Goal: Navigation & Orientation: Find specific page/section

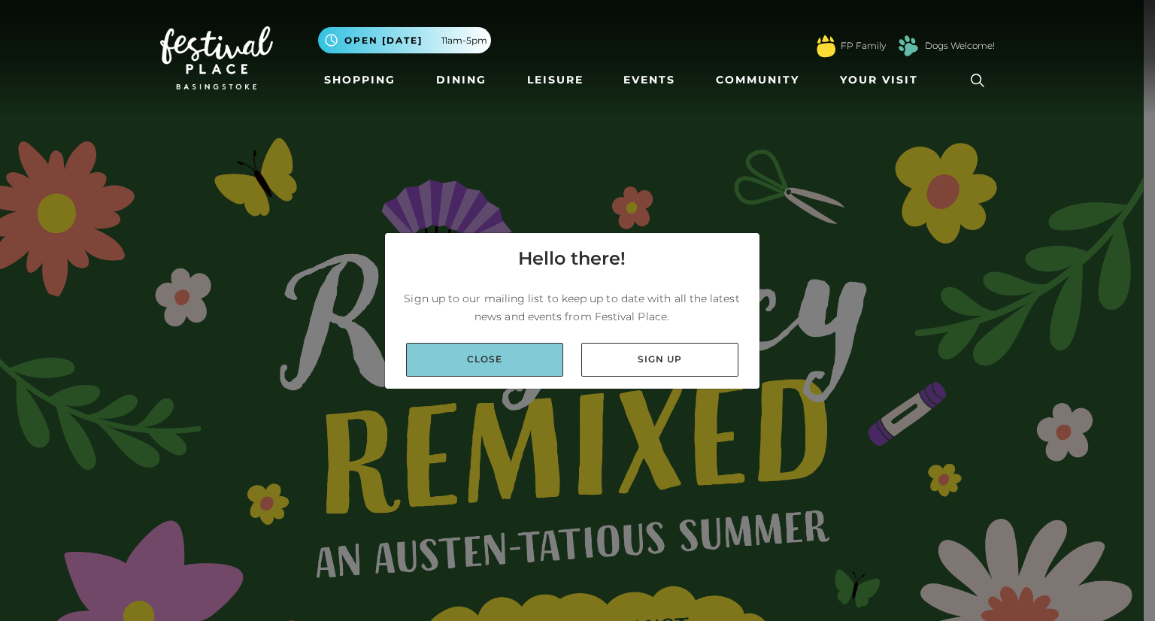
click at [493, 367] on link "Close" at bounding box center [484, 360] width 157 height 34
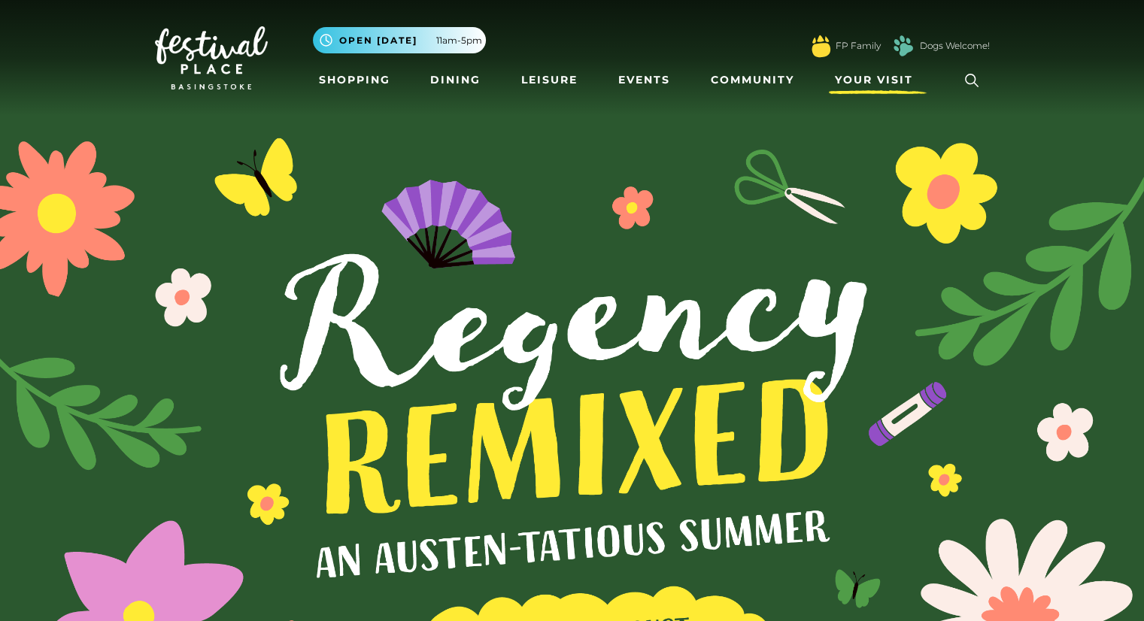
click at [869, 86] on span "Your Visit" at bounding box center [874, 80] width 78 height 16
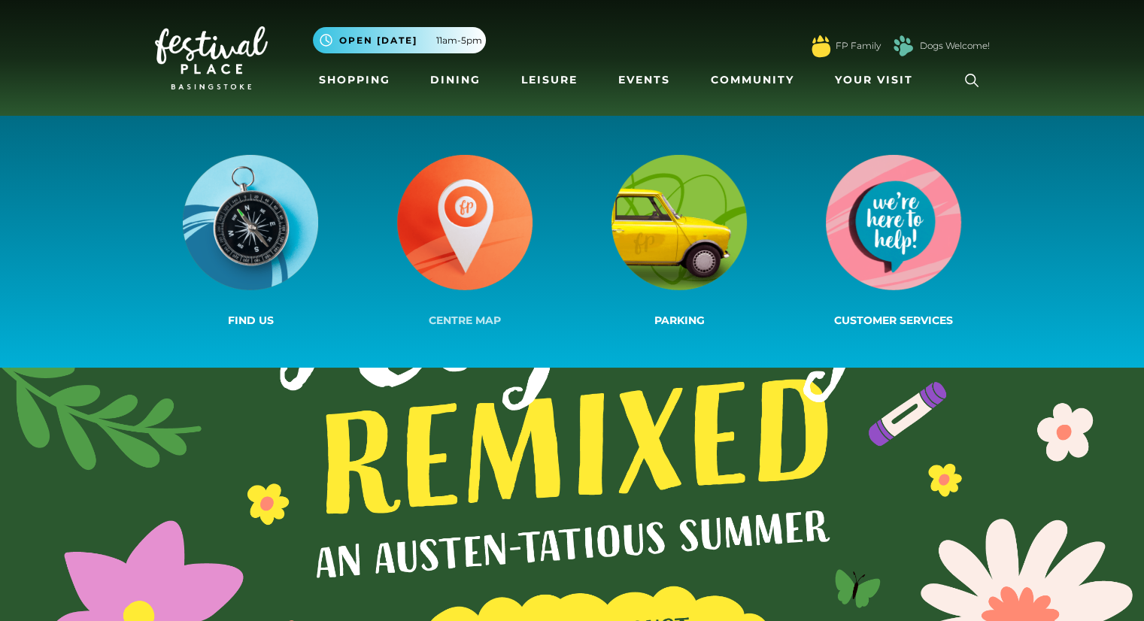
click at [456, 223] on img at bounding box center [464, 222] width 135 height 135
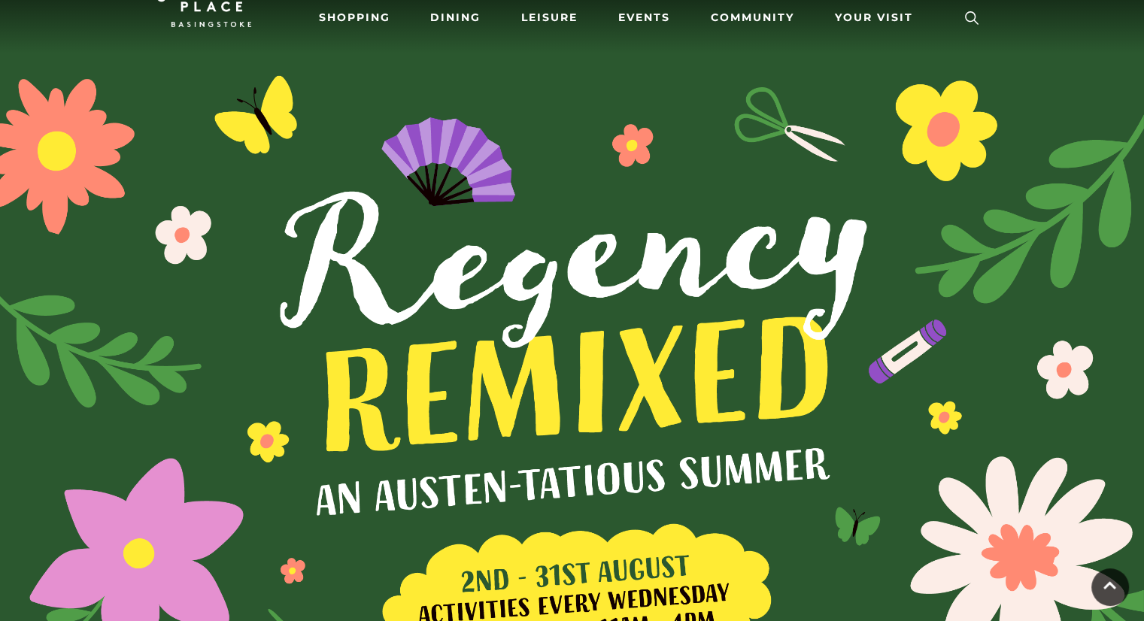
scroll to position [62, 0]
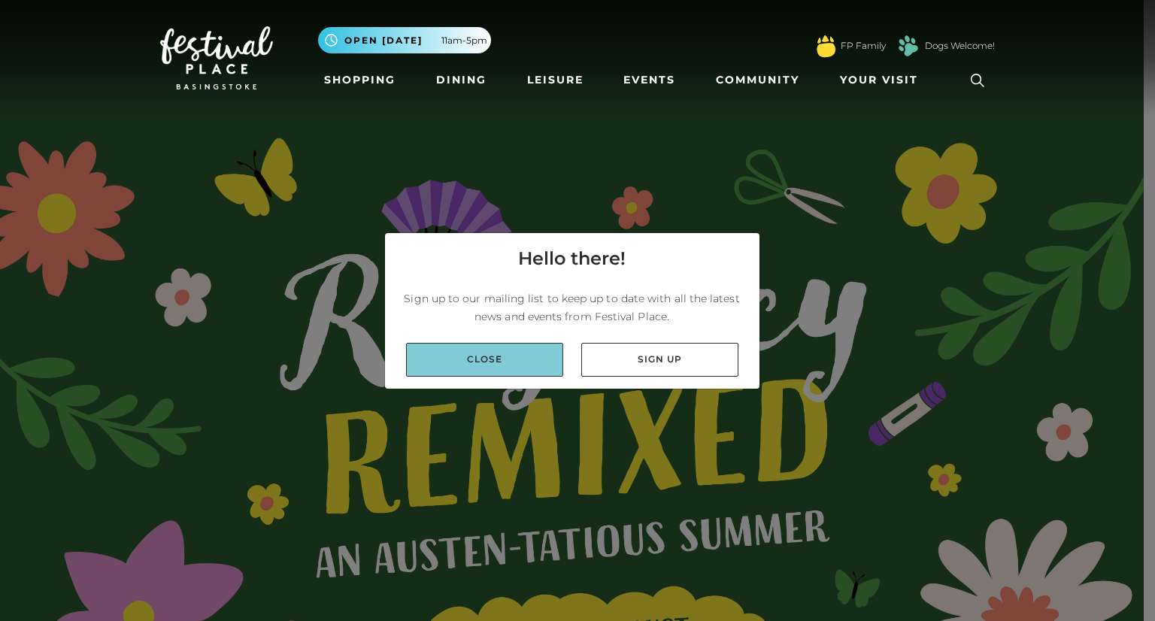
click at [544, 363] on link "Close" at bounding box center [484, 360] width 157 height 34
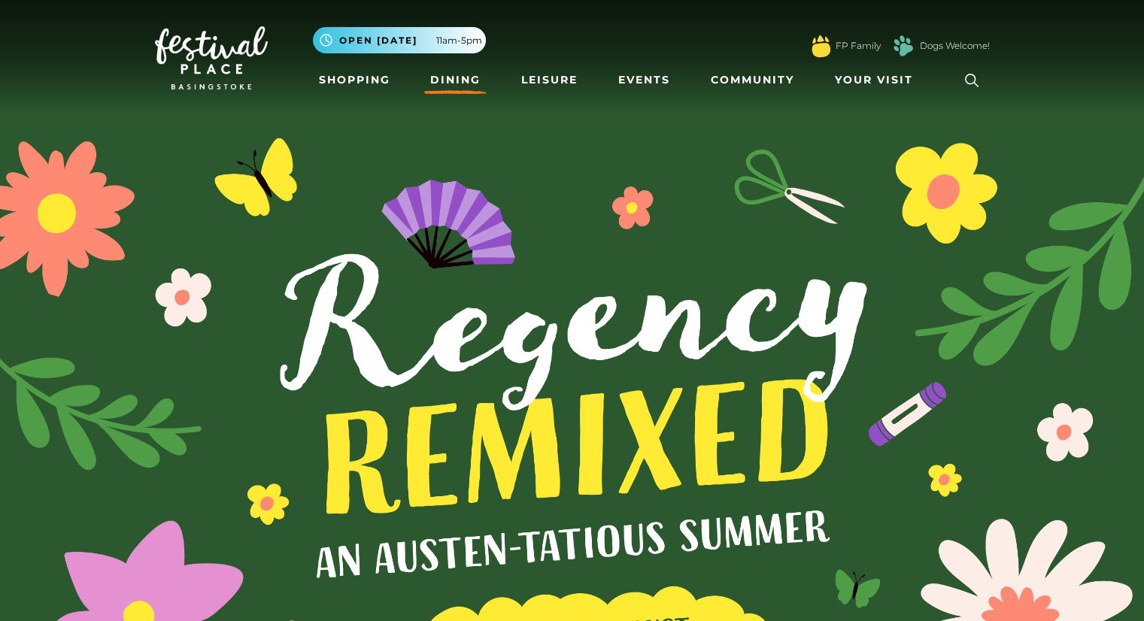
click at [461, 85] on link "Dining" at bounding box center [455, 80] width 62 height 28
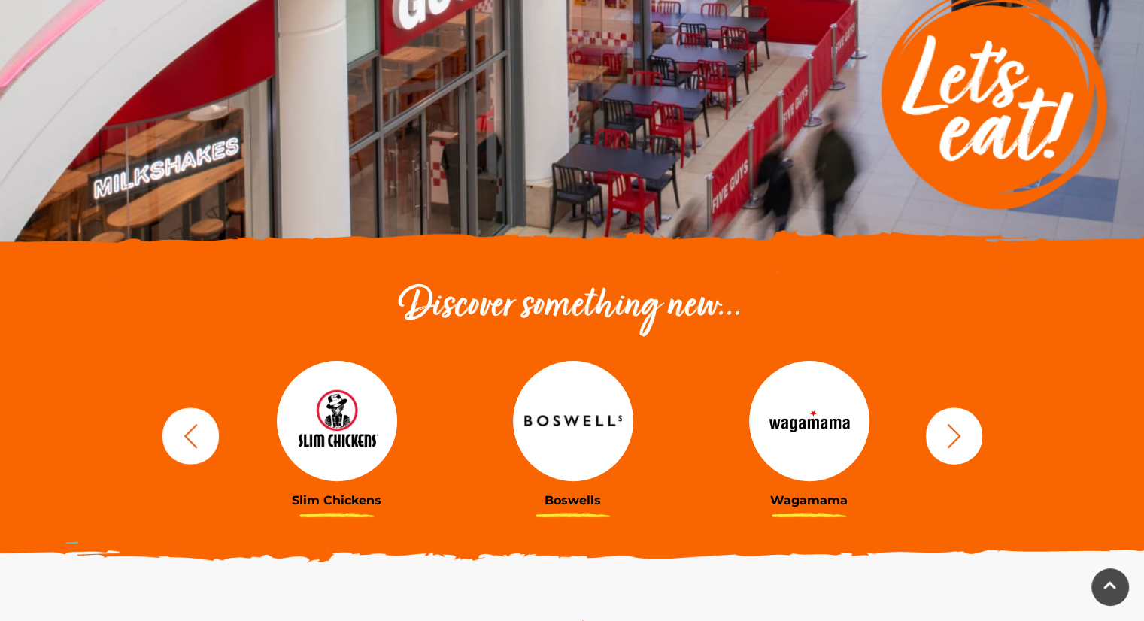
scroll to position [251, 0]
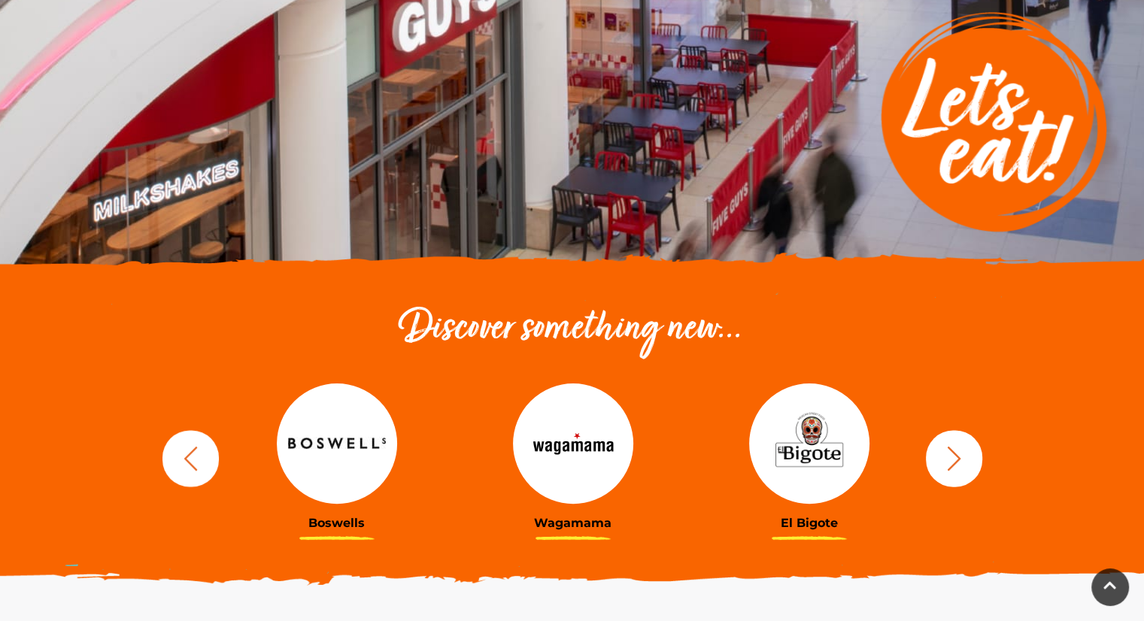
click at [978, 466] on button "button" at bounding box center [954, 458] width 56 height 56
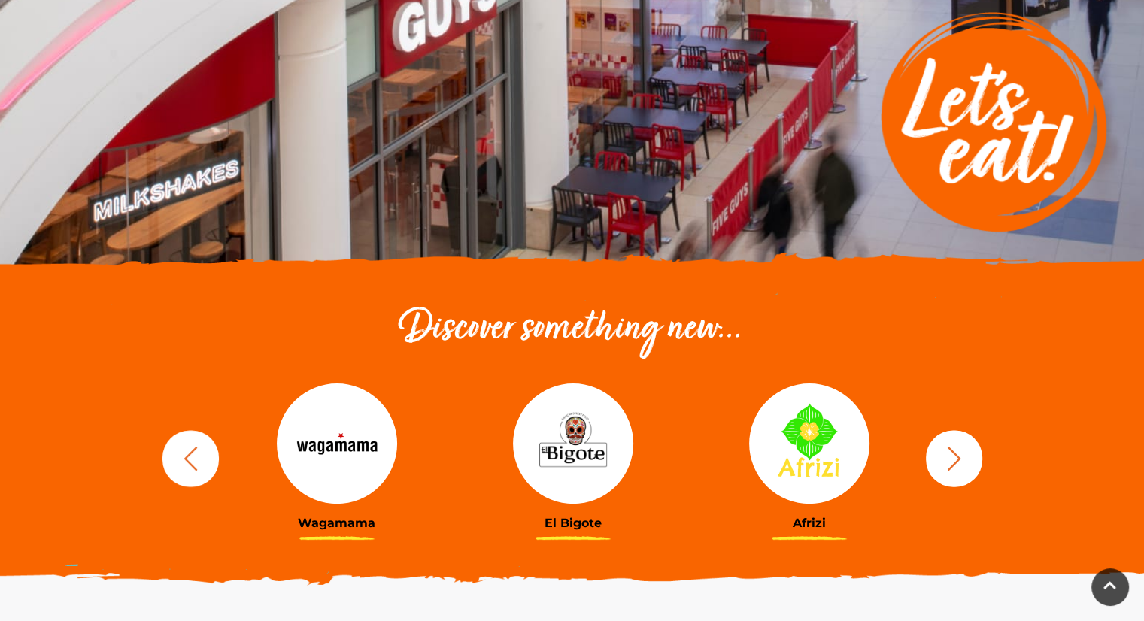
click at [963, 462] on icon "button" at bounding box center [954, 458] width 28 height 28
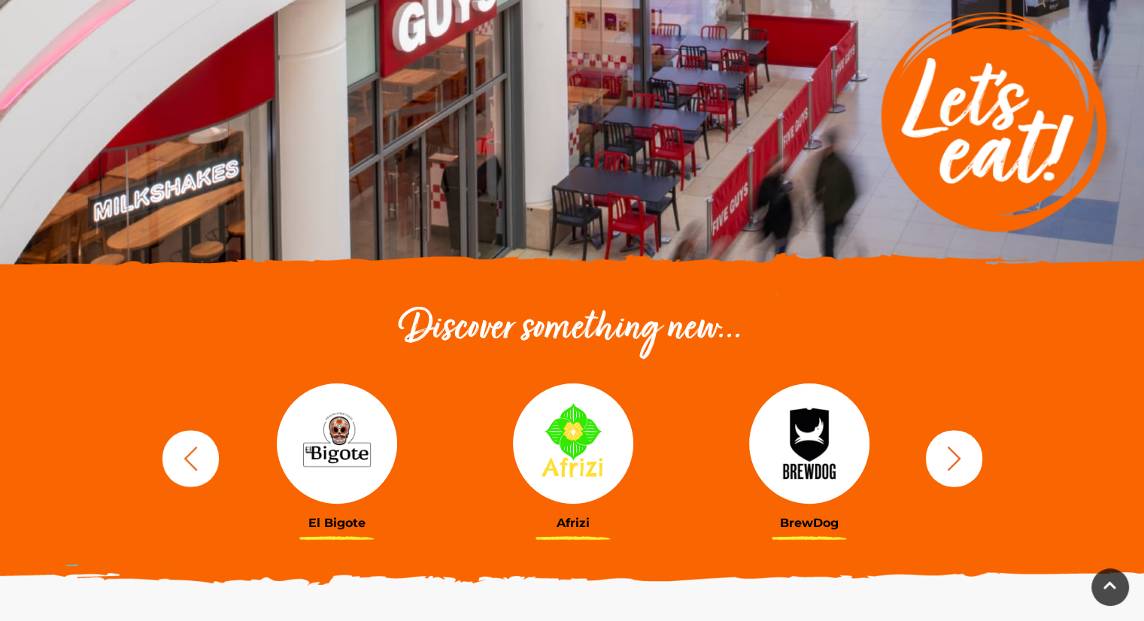
click at [963, 463] on icon "button" at bounding box center [954, 458] width 28 height 28
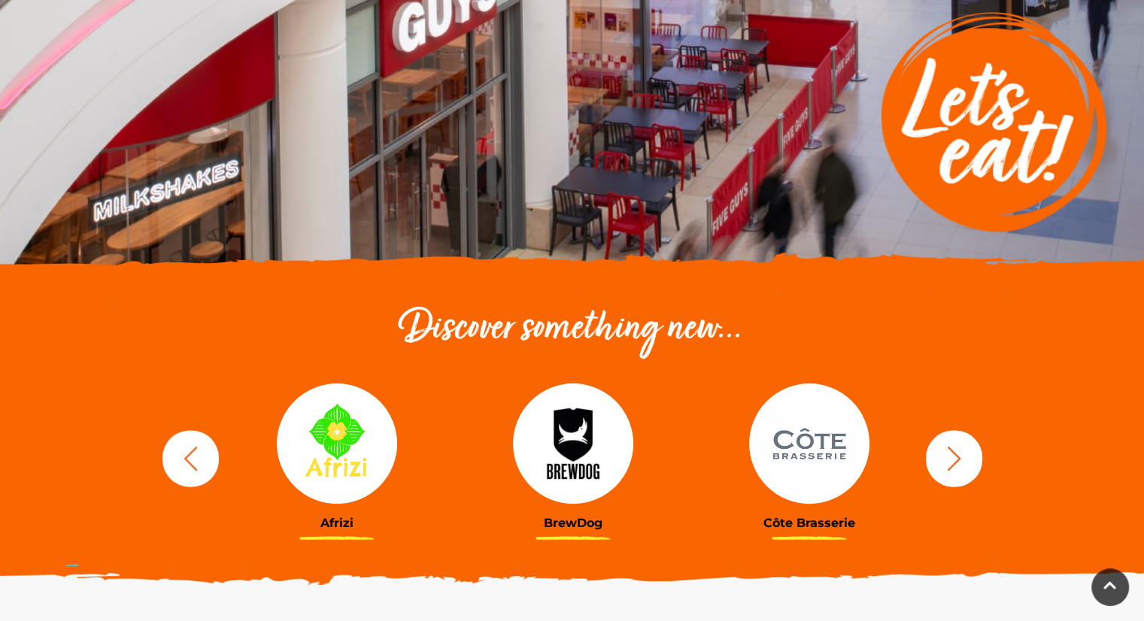
click at [963, 463] on icon "button" at bounding box center [954, 458] width 28 height 28
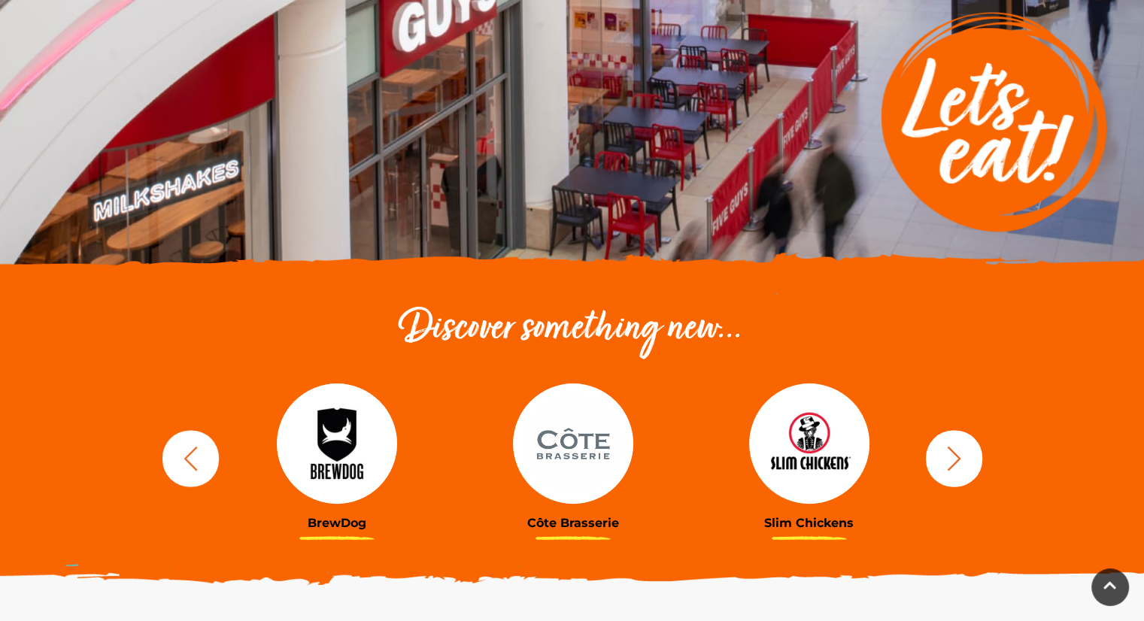
click at [963, 470] on icon "button" at bounding box center [954, 458] width 28 height 28
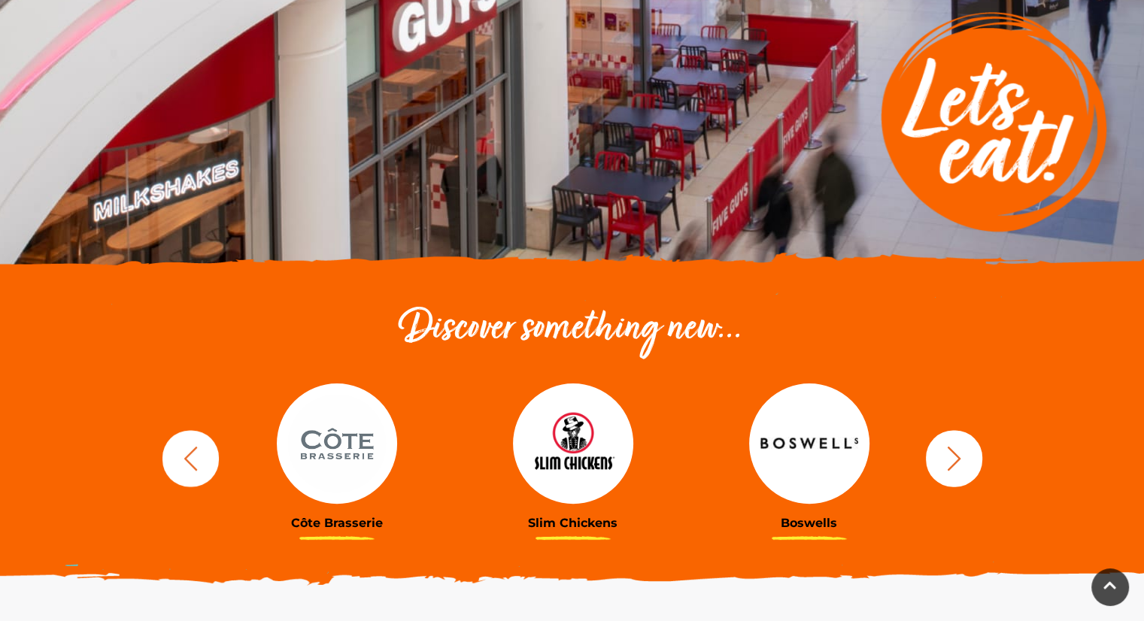
click at [960, 472] on button "button" at bounding box center [954, 458] width 56 height 56
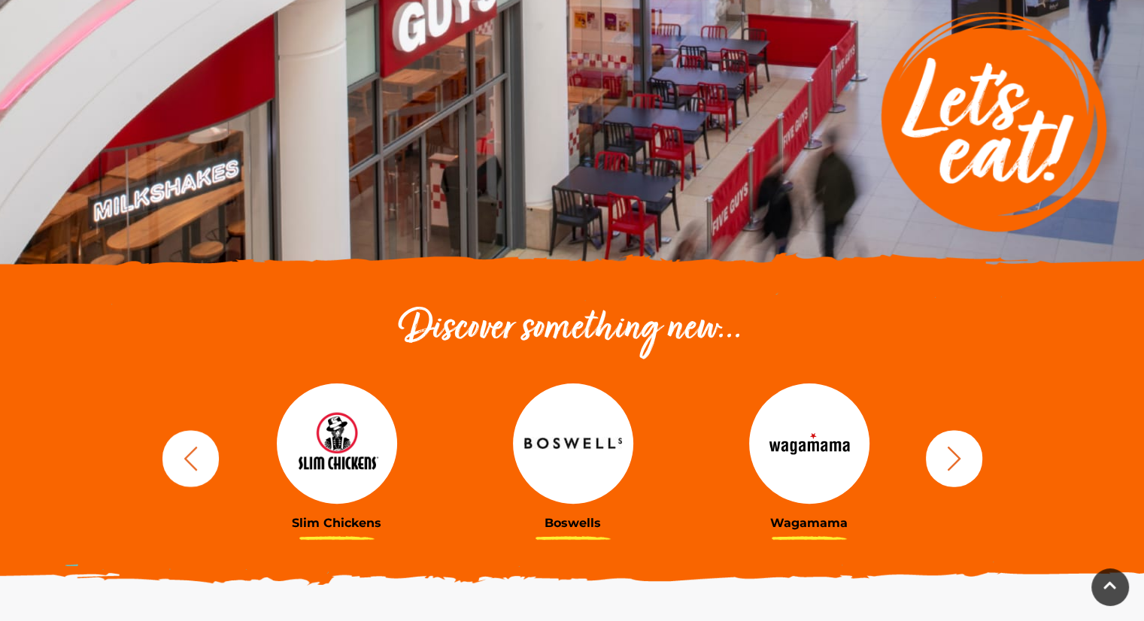
click at [960, 469] on icon "button" at bounding box center [954, 458] width 28 height 28
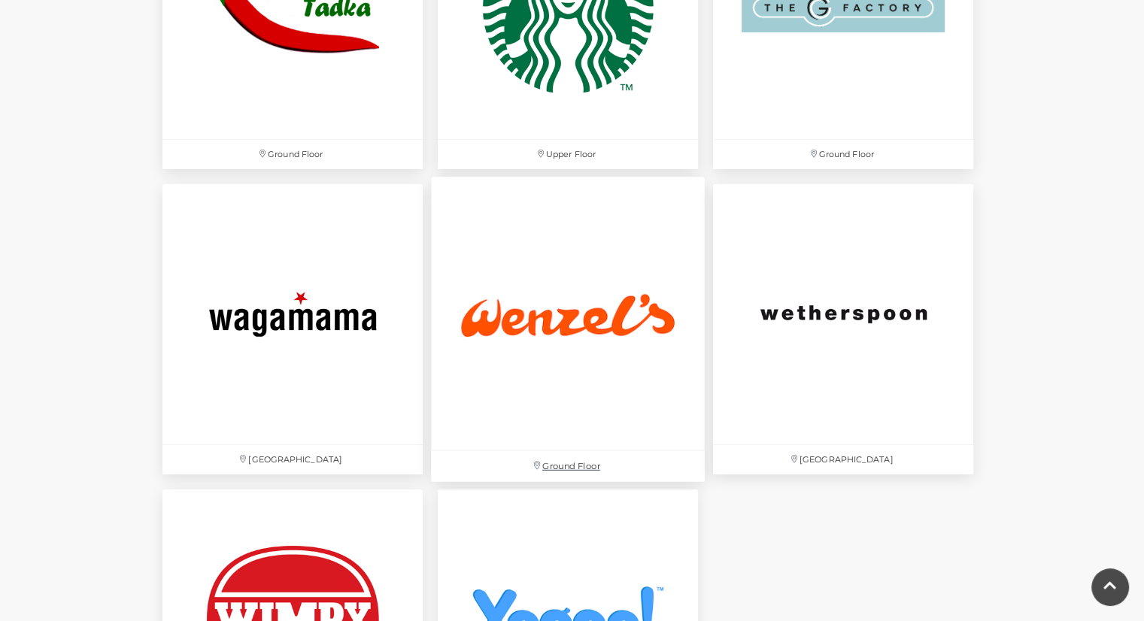
scroll to position [4786, 0]
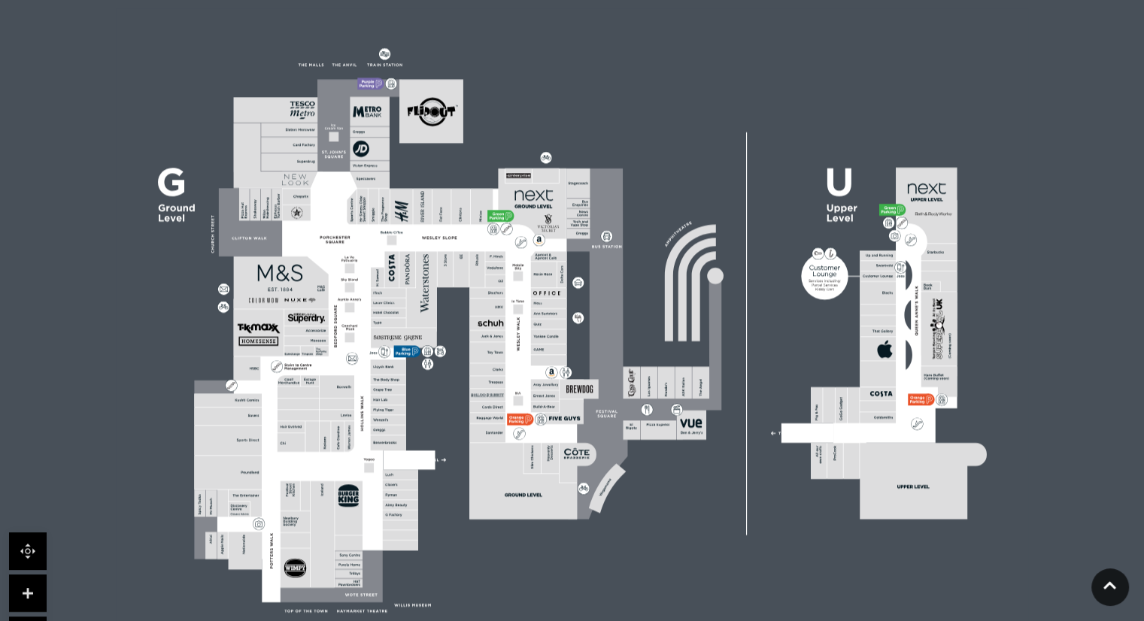
scroll to position [346, 0]
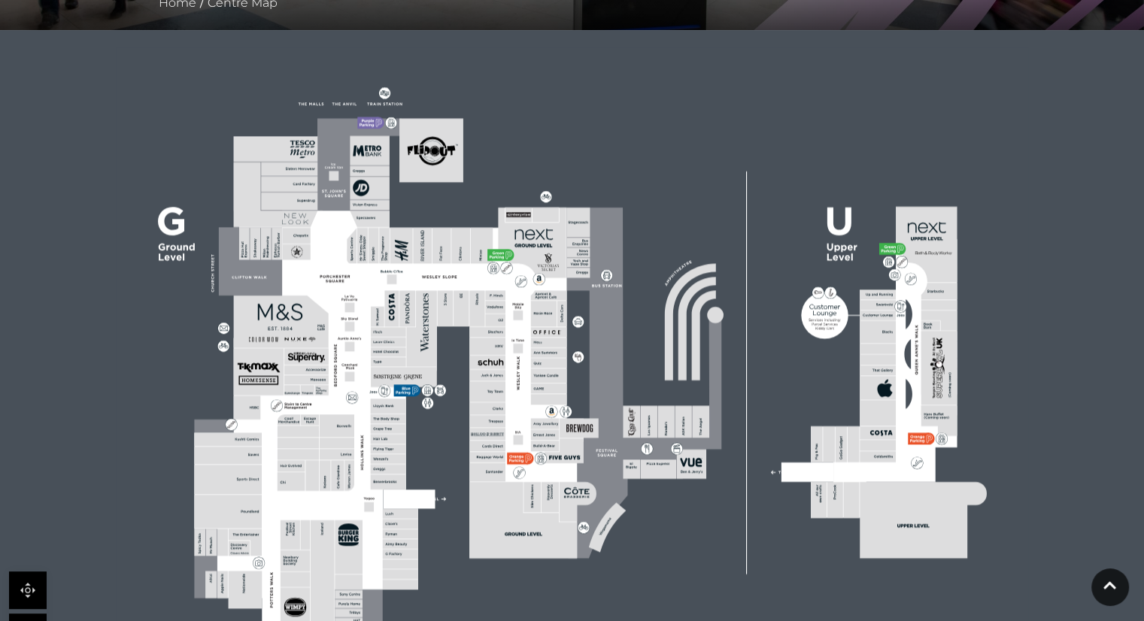
click at [329, 441] on rect at bounding box center [337, 443] width 35 height 11
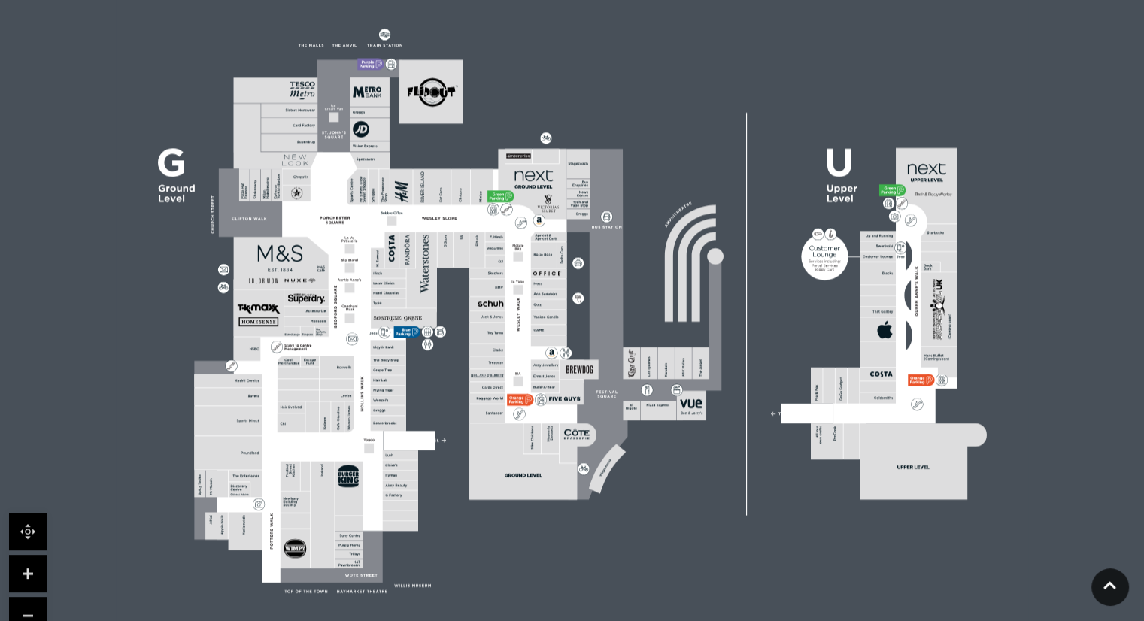
scroll to position [405, 0]
click at [18, 566] on link at bounding box center [28, 573] width 38 height 38
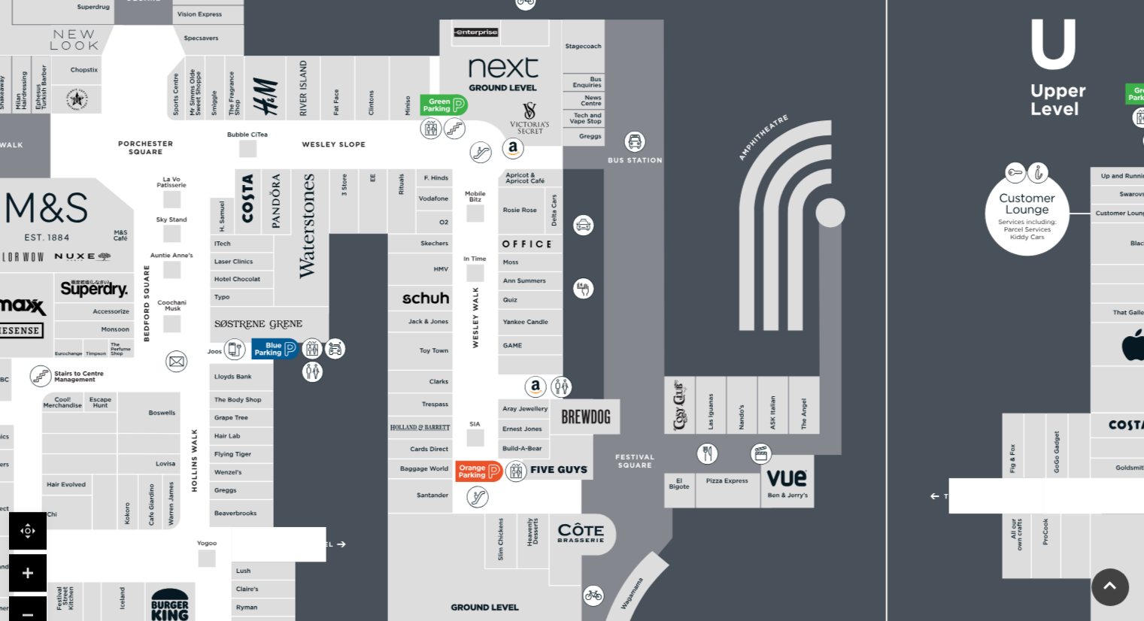
click at [18, 566] on link at bounding box center [28, 573] width 38 height 38
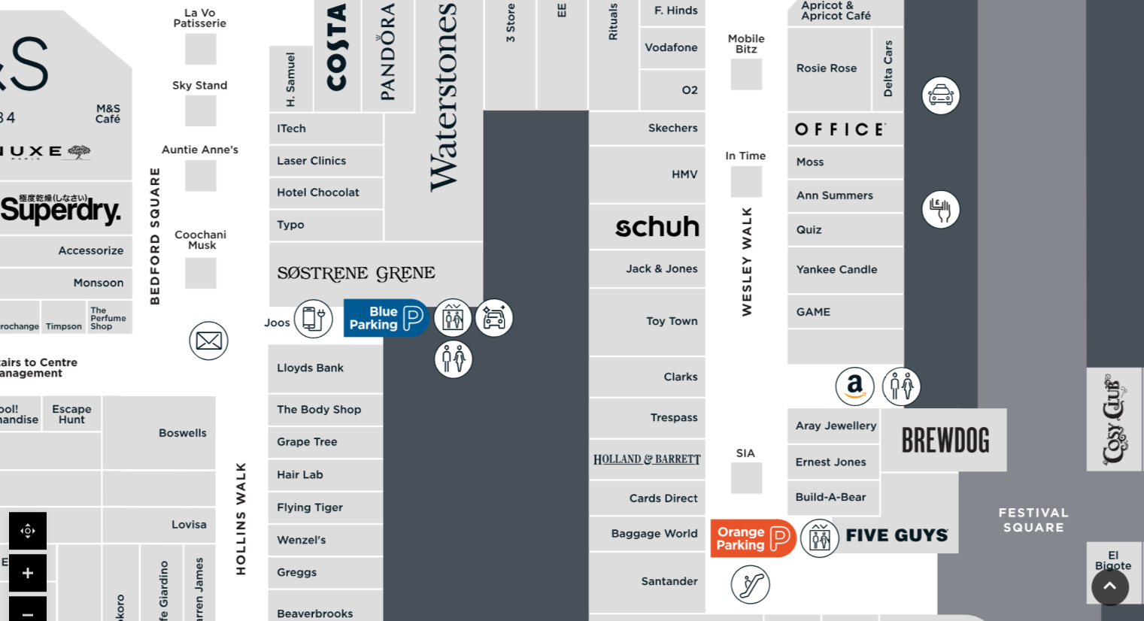
drag, startPoint x: 150, startPoint y: 479, endPoint x: 517, endPoint y: 404, distance: 375.3
click at [517, 404] on rect at bounding box center [921, 246] width 2955 height 2084
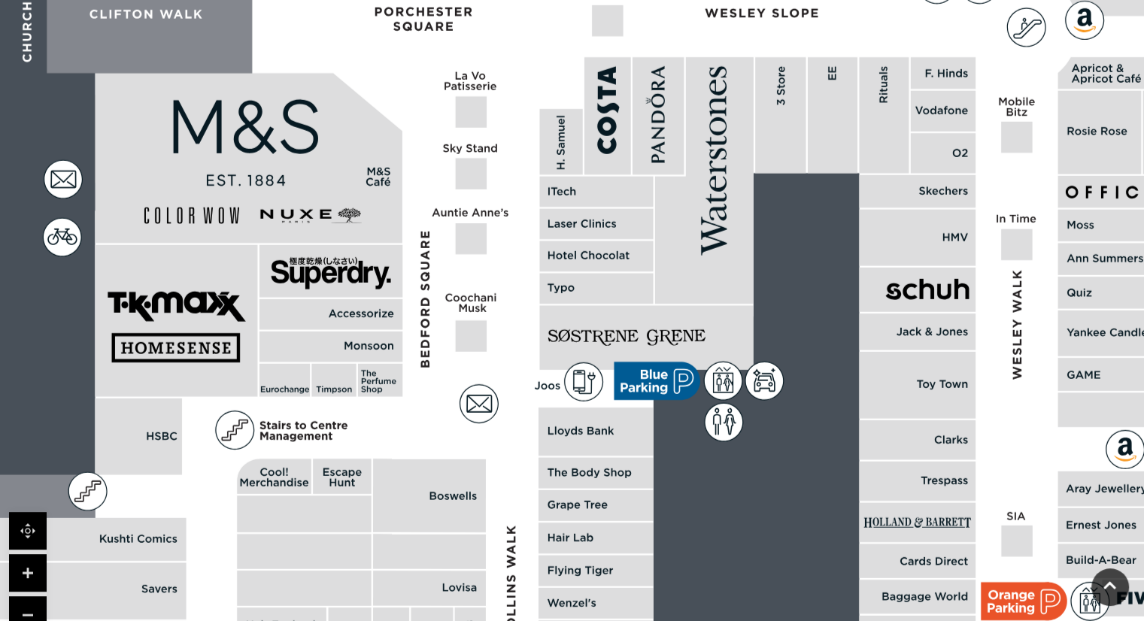
drag, startPoint x: 280, startPoint y: 479, endPoint x: 514, endPoint y: 577, distance: 254.2
click at [514, 577] on polygon at bounding box center [598, 463] width 1261 height 1461
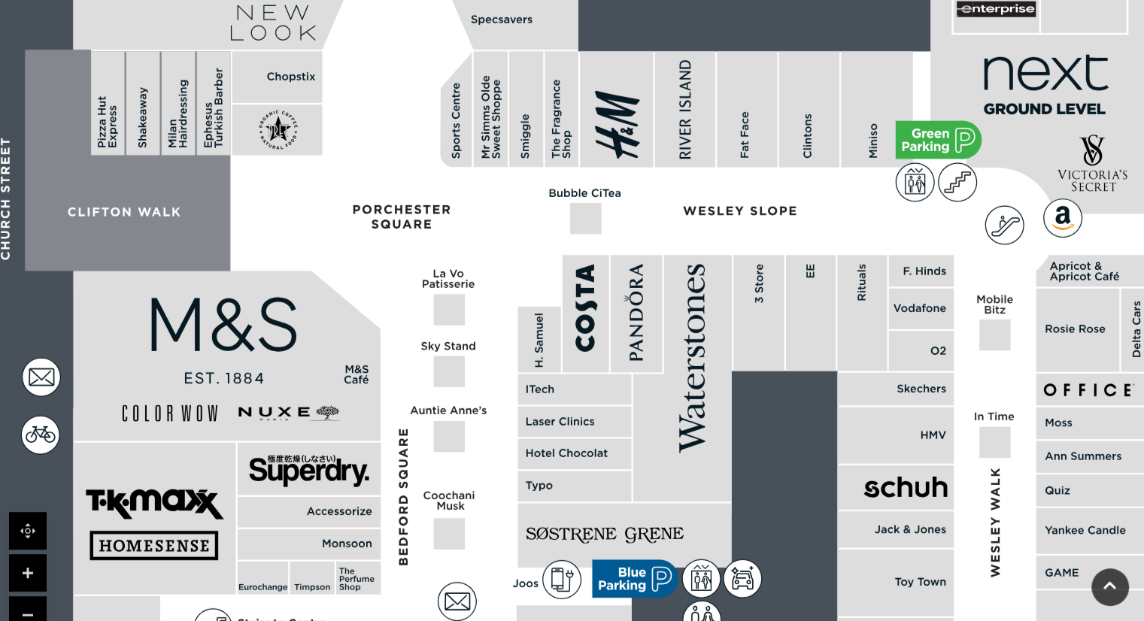
drag, startPoint x: 519, startPoint y: 365, endPoint x: 499, endPoint y: 562, distance: 198.1
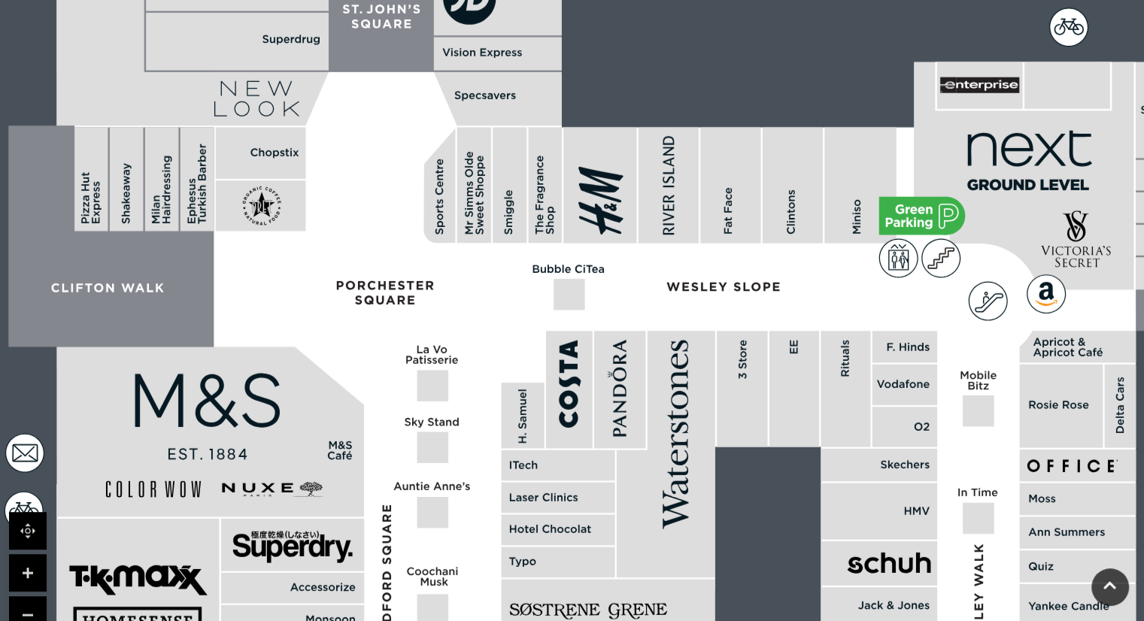
drag, startPoint x: 511, startPoint y: 374, endPoint x: 499, endPoint y: 548, distance: 174.9
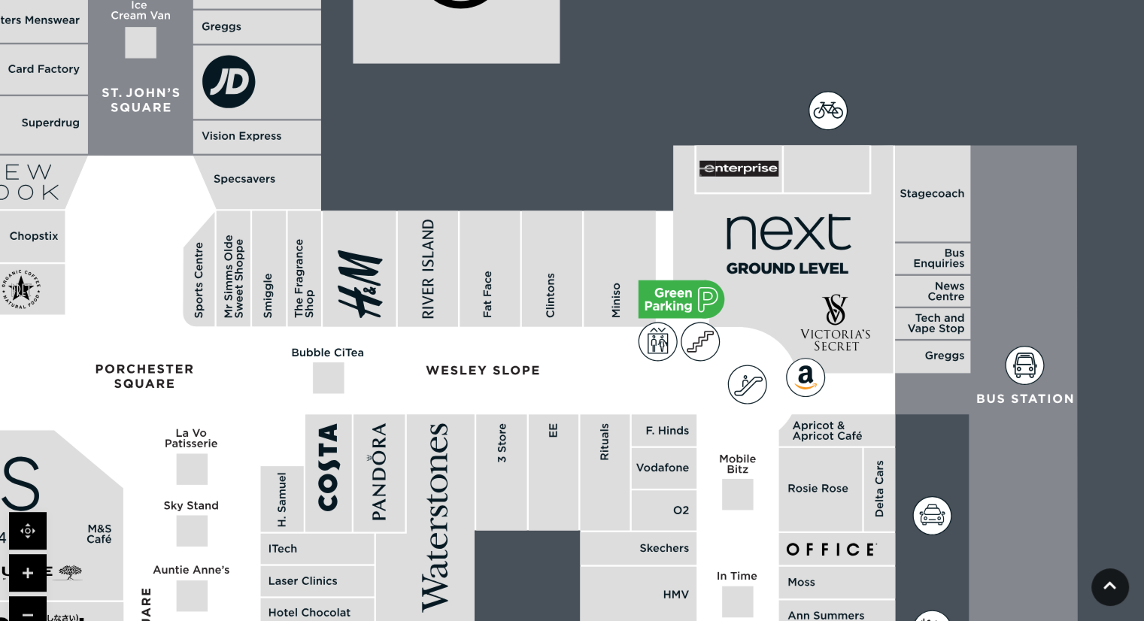
drag, startPoint x: 578, startPoint y: 437, endPoint x: 329, endPoint y: 413, distance: 249.3
click at [329, 414] on rect at bounding box center [328, 472] width 47 height 117
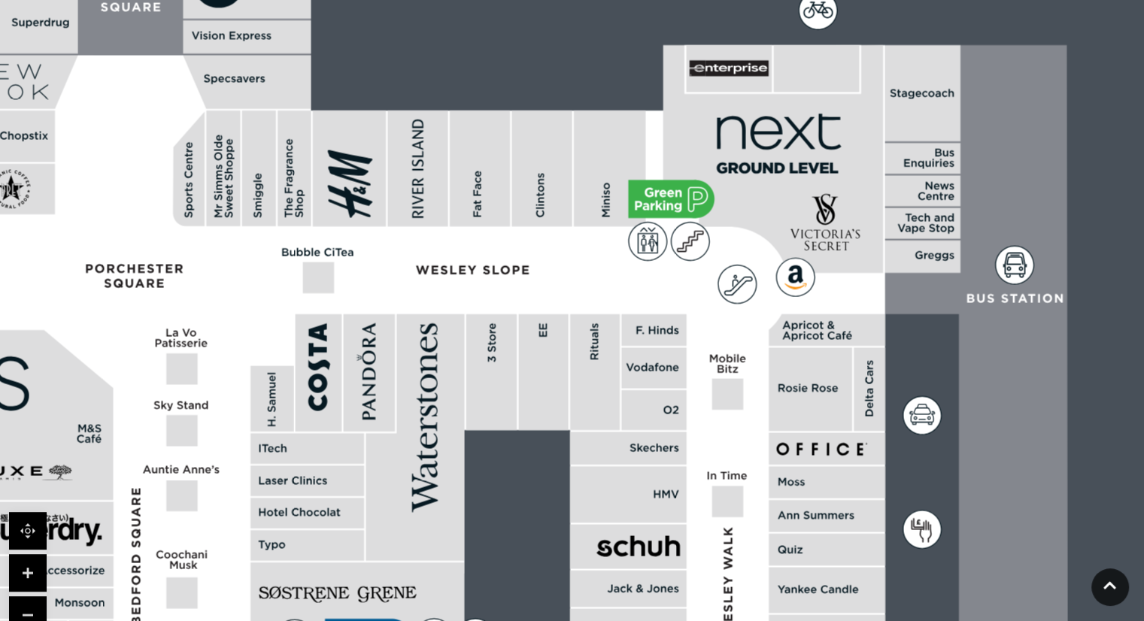
drag, startPoint x: 478, startPoint y: 466, endPoint x: 463, endPoint y: 244, distance: 222.4
click at [466, 314] on rect at bounding box center [491, 372] width 50 height 116
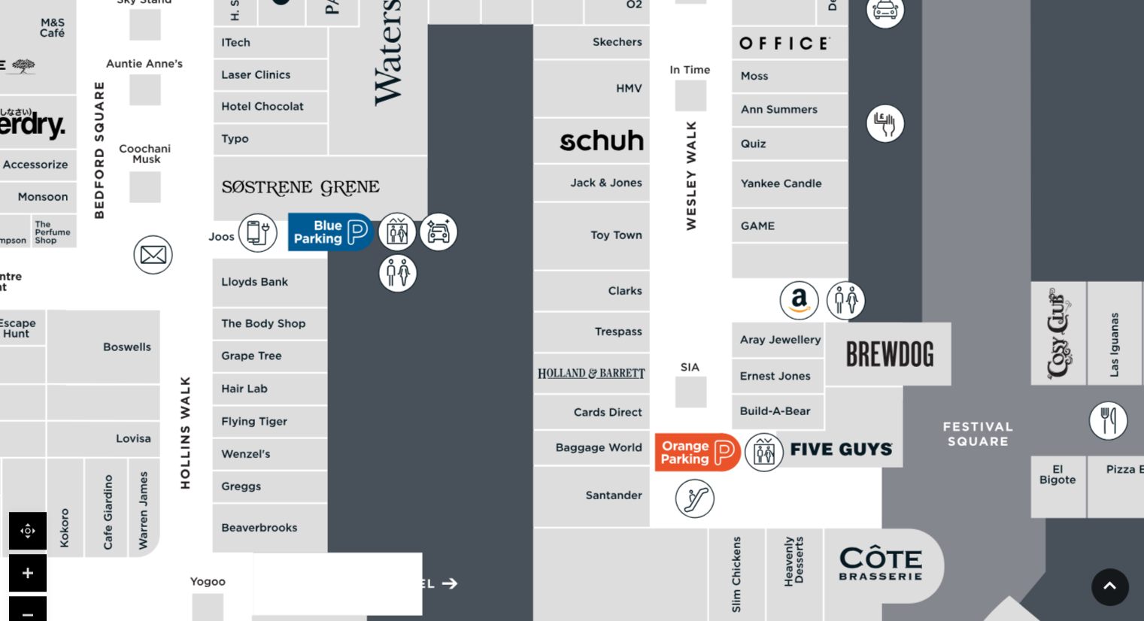
drag, startPoint x: 466, startPoint y: 337, endPoint x: 447, endPoint y: 132, distance: 206.2
click at [447, 132] on rect at bounding box center [865, 161] width 2955 height 2084
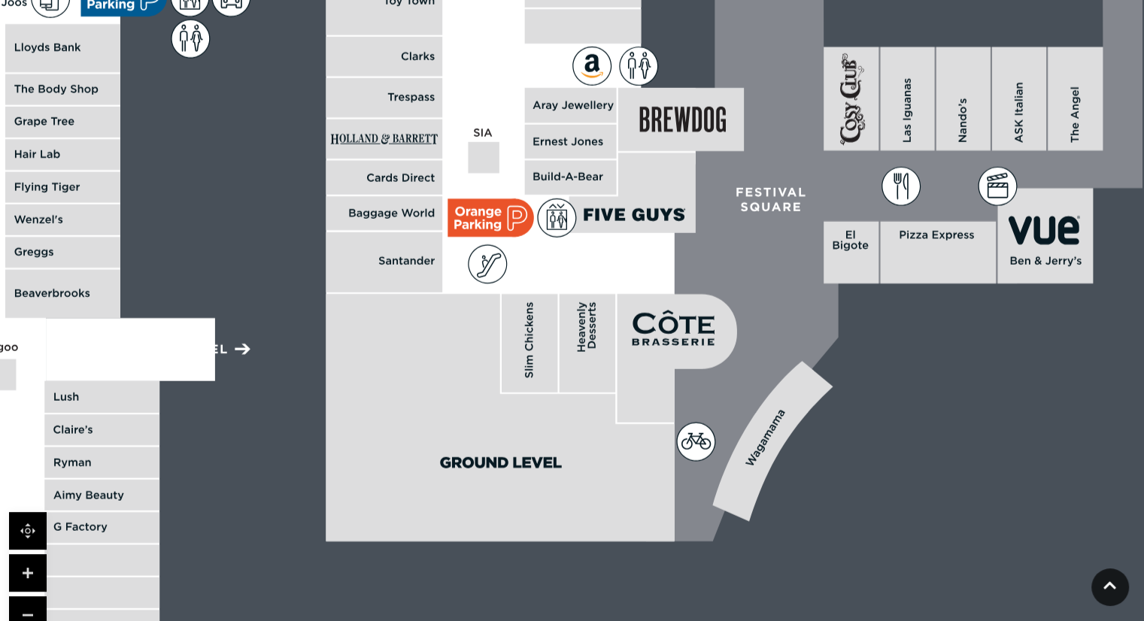
drag, startPoint x: 453, startPoint y: 293, endPoint x: 280, endPoint y: 173, distance: 210.7
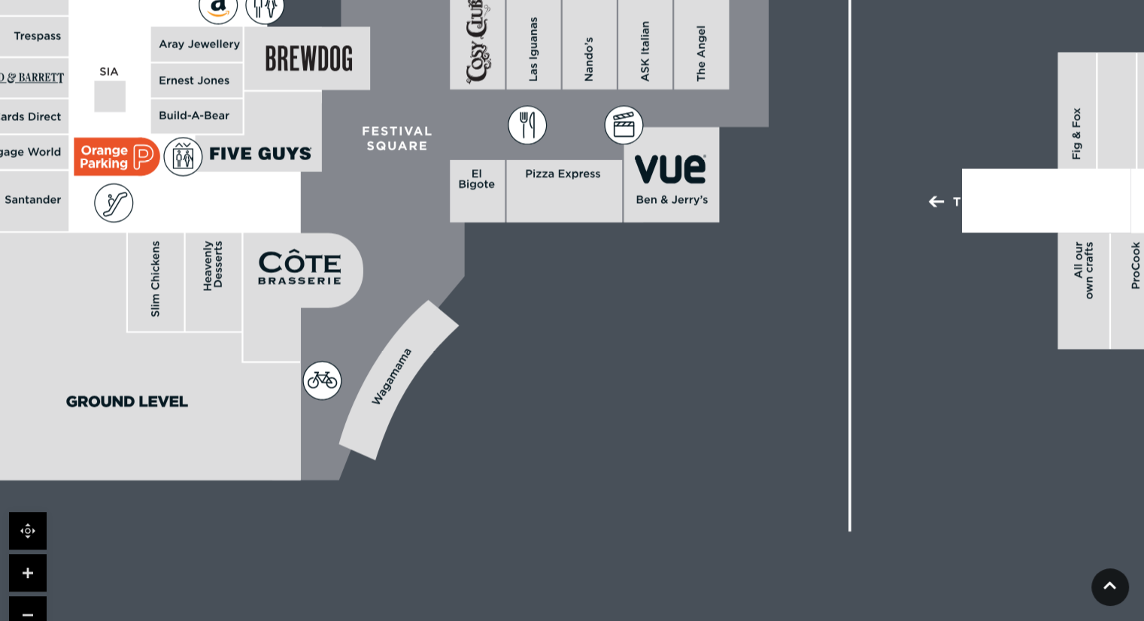
drag, startPoint x: 459, startPoint y: 291, endPoint x: 60, endPoint y: 478, distance: 440.7
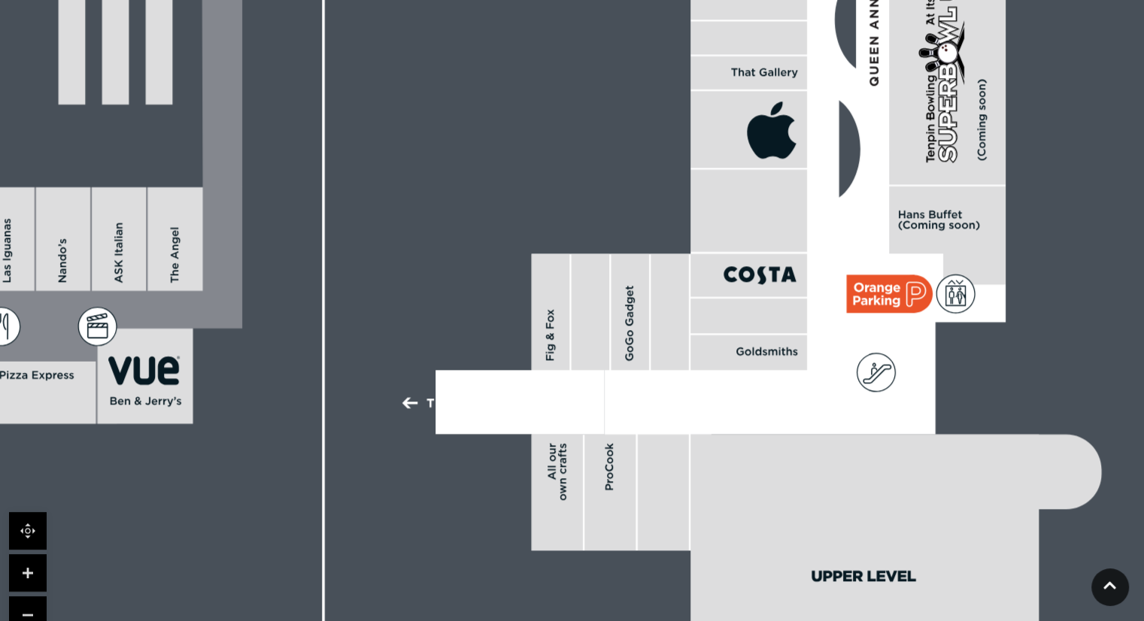
drag, startPoint x: 332, startPoint y: 421, endPoint x: 292, endPoint y: 569, distance: 152.9
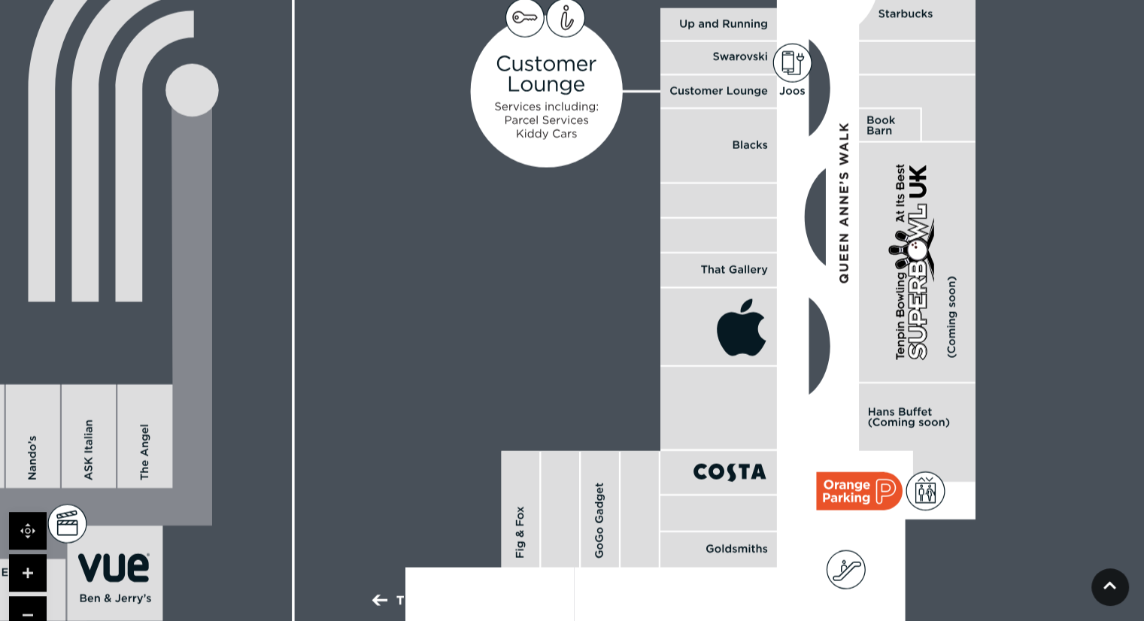
drag, startPoint x: 284, startPoint y: 506, endPoint x: 484, endPoint y: 390, distance: 231.8
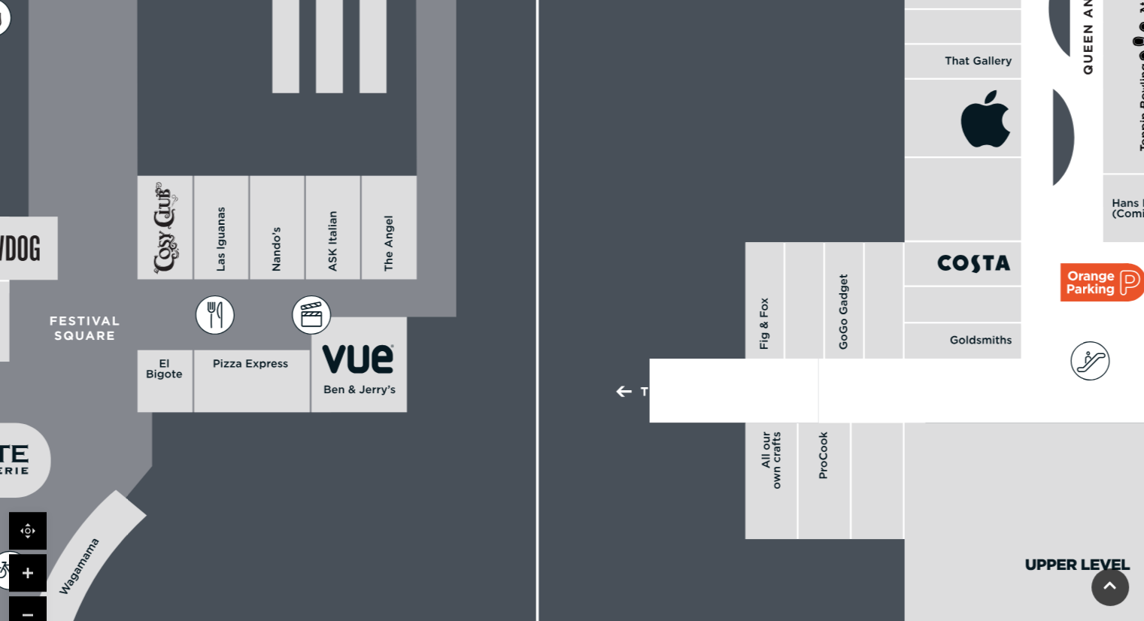
drag, startPoint x: 685, startPoint y: 380, endPoint x: 355, endPoint y: 342, distance: 332.3
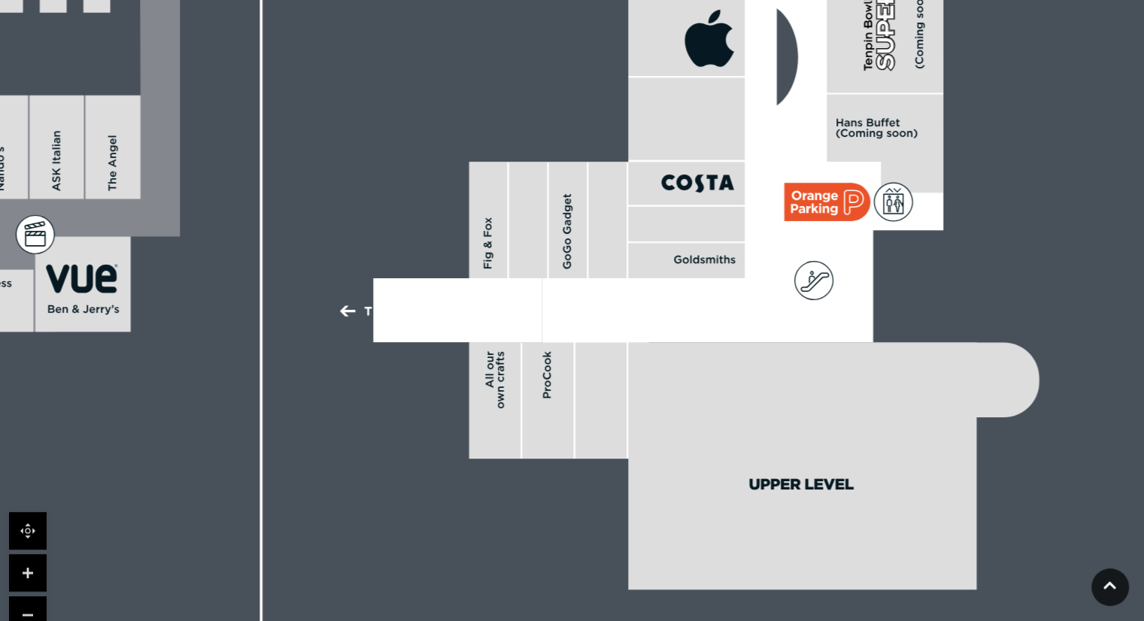
drag, startPoint x: 514, startPoint y: 323, endPoint x: 707, endPoint y: 289, distance: 196.3
click at [542, 289] on rect at bounding box center [457, 310] width 169 height 64
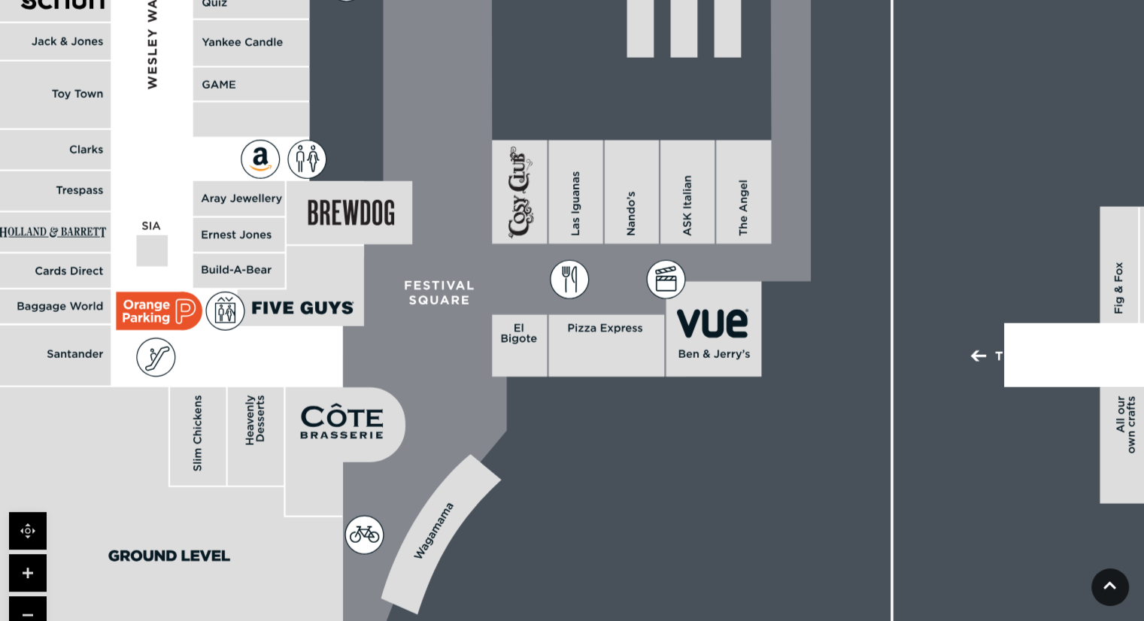
drag, startPoint x: 502, startPoint y: 314, endPoint x: 640, endPoint y: 459, distance: 200.0
click at [640, 459] on rect at bounding box center [326, 19] width 2955 height 2084
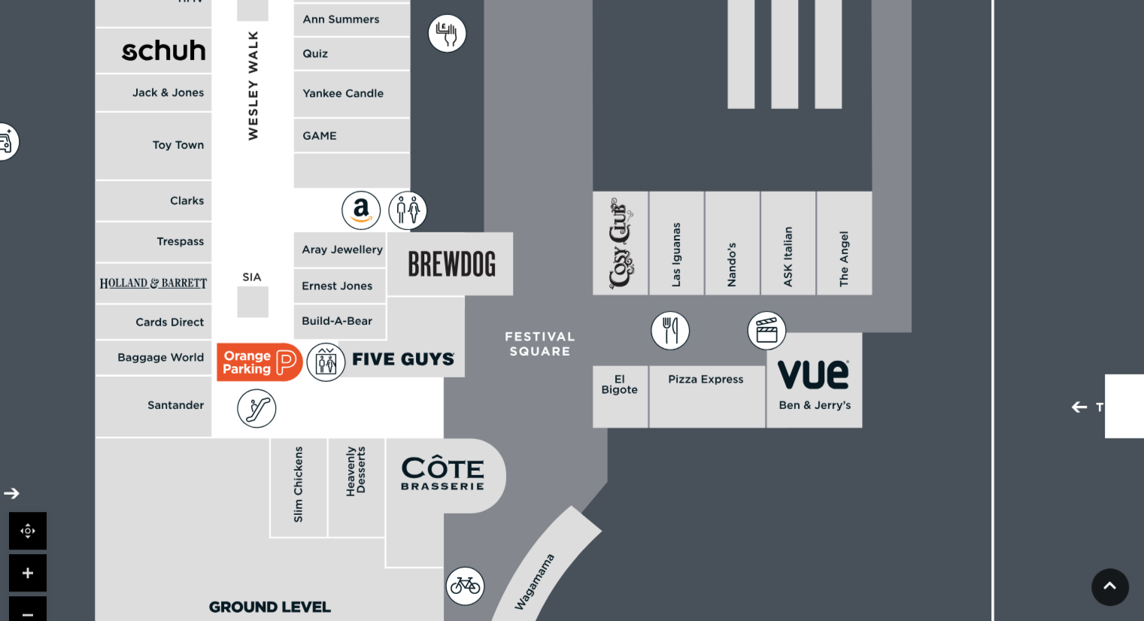
drag, startPoint x: 470, startPoint y: 358, endPoint x: 572, endPoint y: 390, distance: 106.5
click at [572, 390] on icon at bounding box center [657, 117] width 510 height 1136
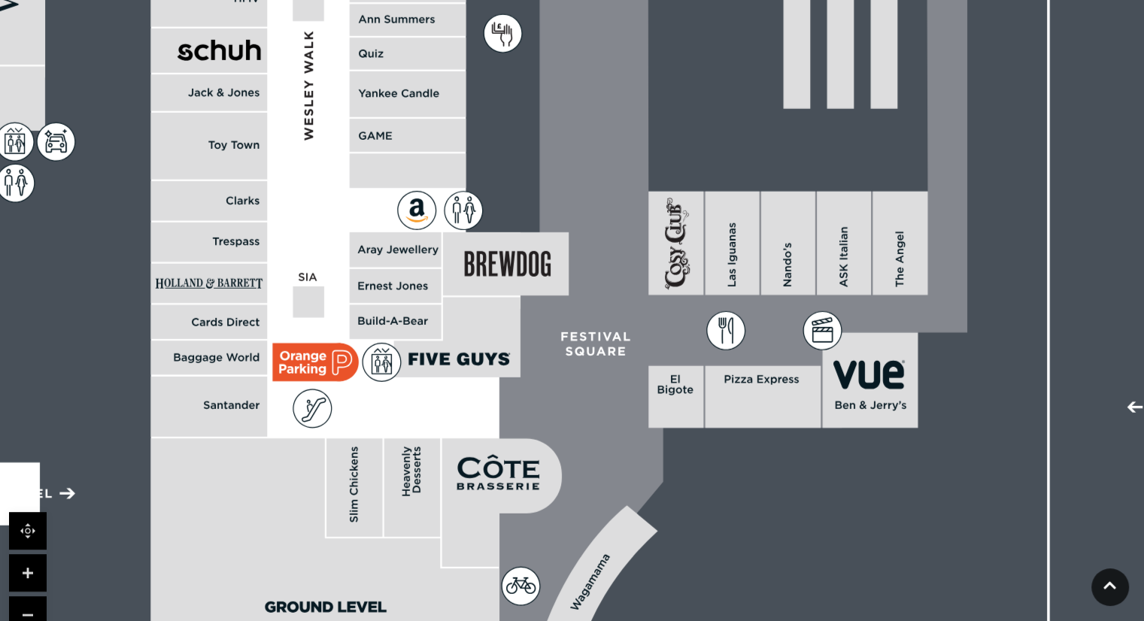
drag, startPoint x: 488, startPoint y: 395, endPoint x: 544, endPoint y: 393, distance: 56.4
click at [544, 393] on icon at bounding box center [712, 117] width 510 height 1136
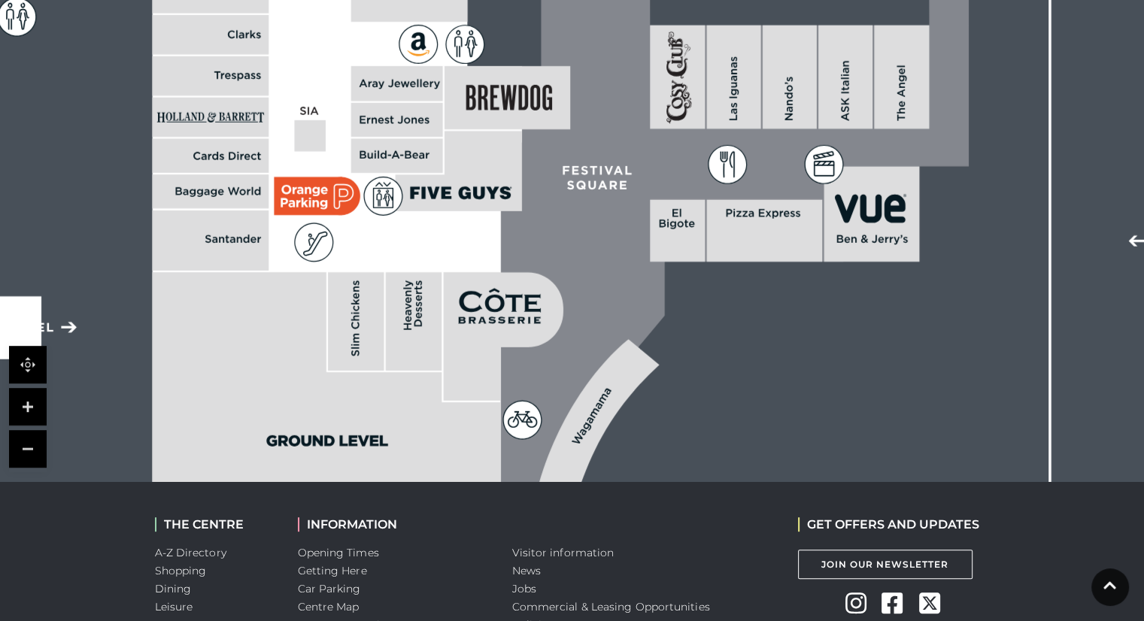
scroll to position [573, 0]
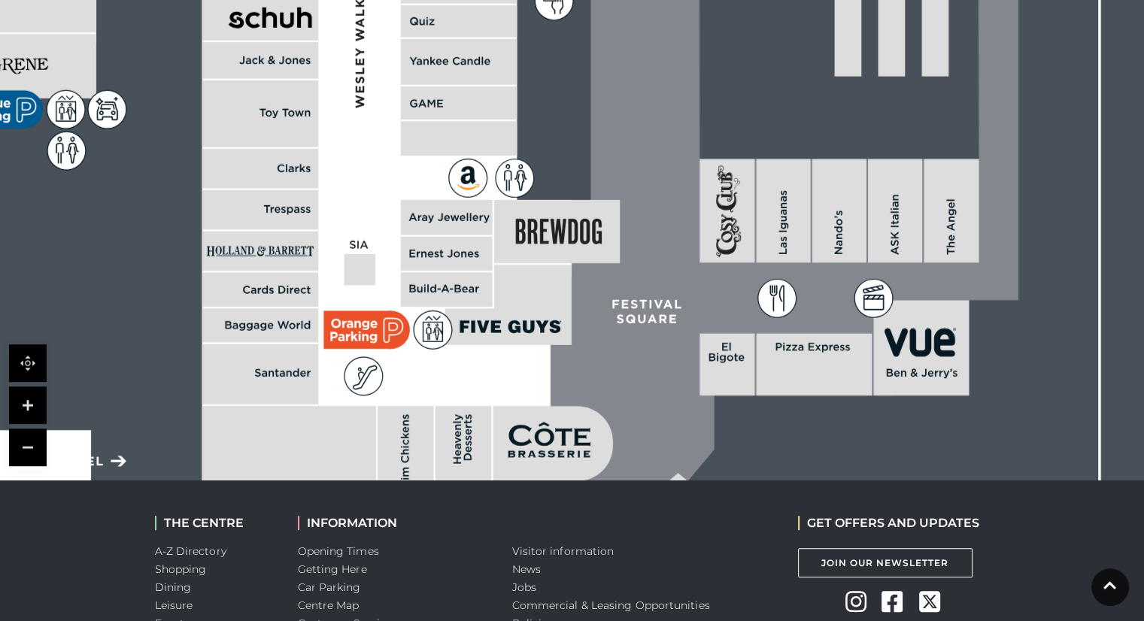
drag, startPoint x: 411, startPoint y: 273, endPoint x: 470, endPoint y: 416, distance: 154.7
click at [470, 416] on rect at bounding box center [463, 455] width 56 height 99
